Goal: Task Accomplishment & Management: Use online tool/utility

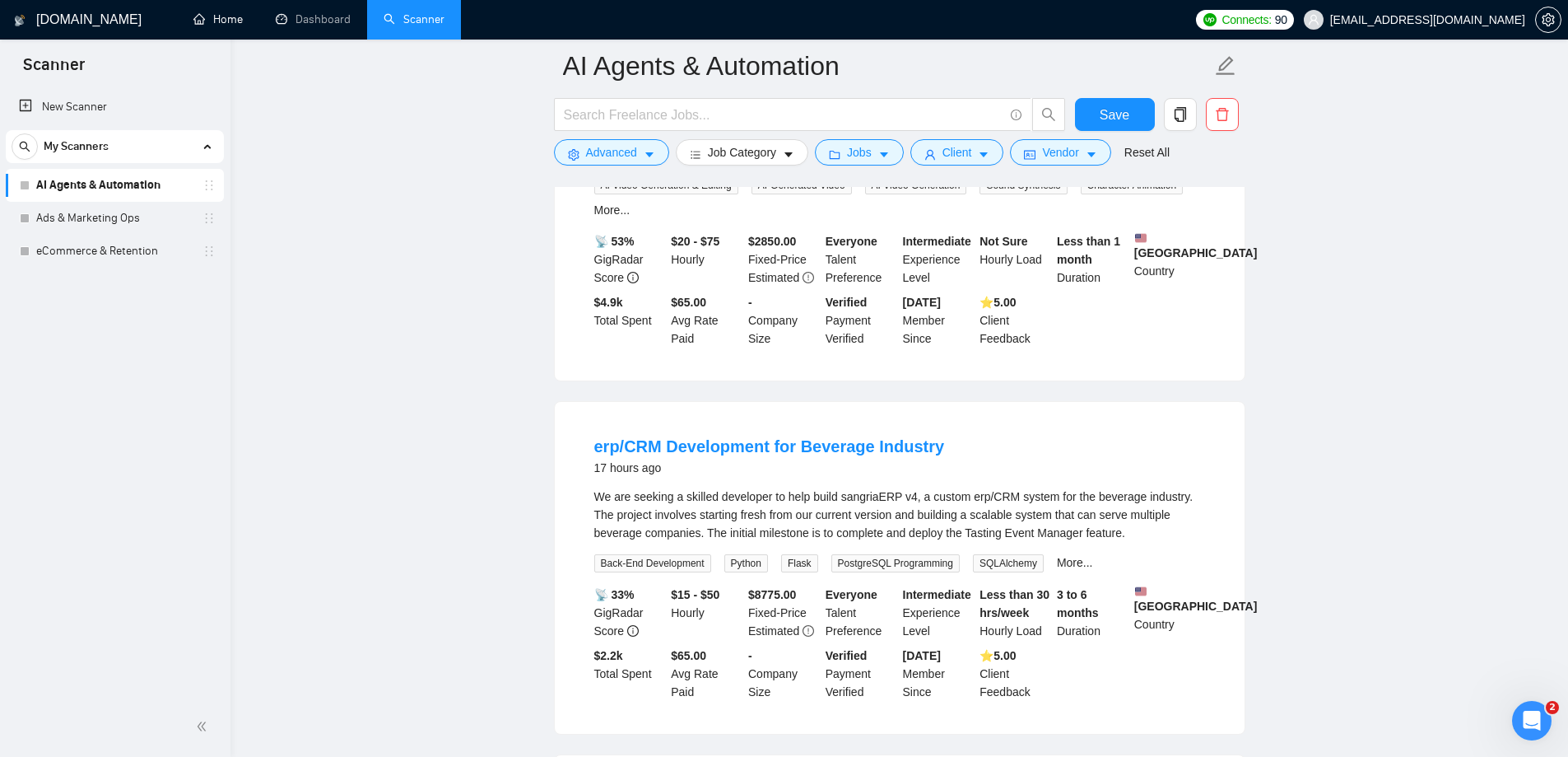
scroll to position [1647, 0]
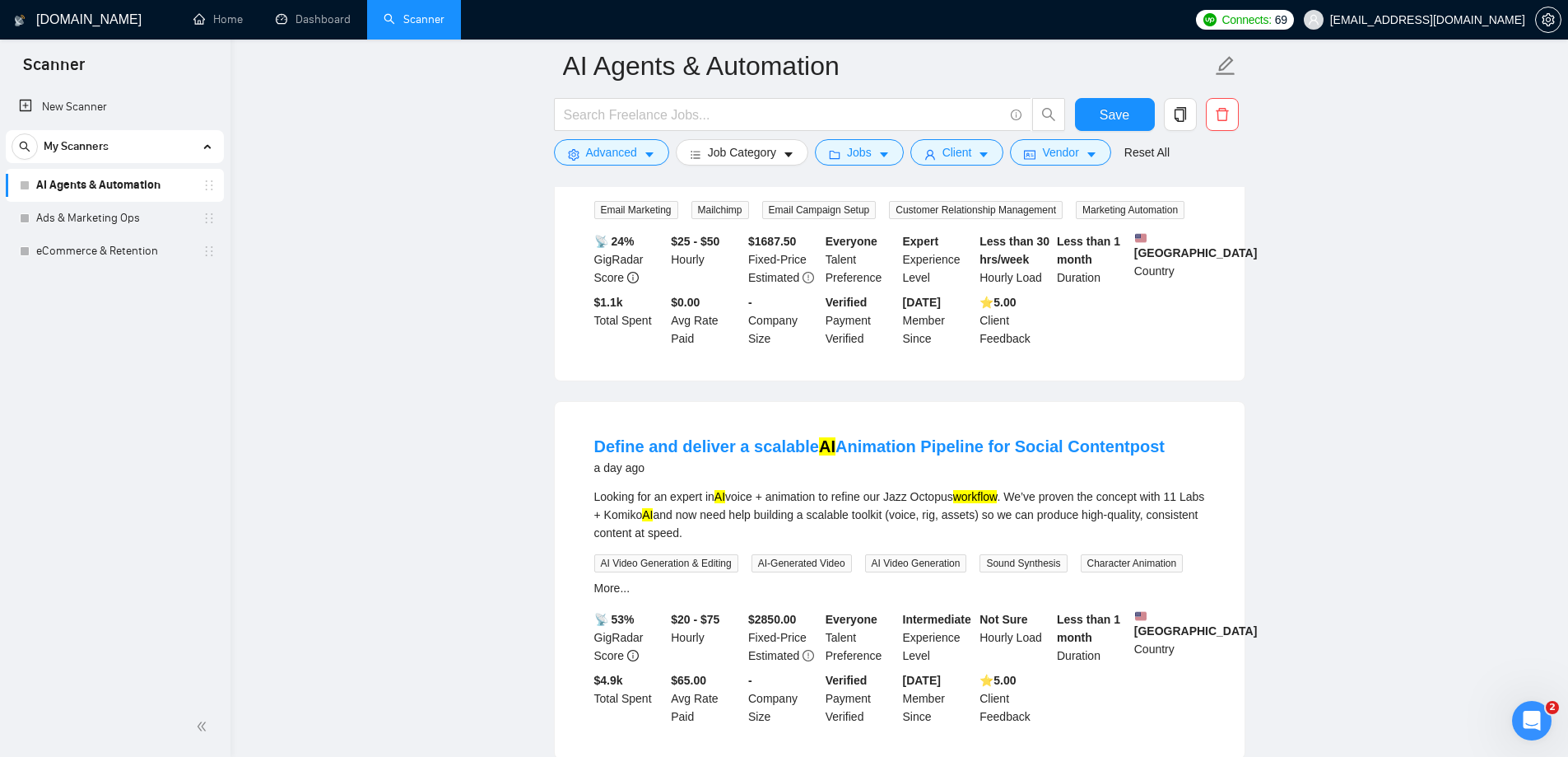
scroll to position [1564, 0]
